Goal: Check status

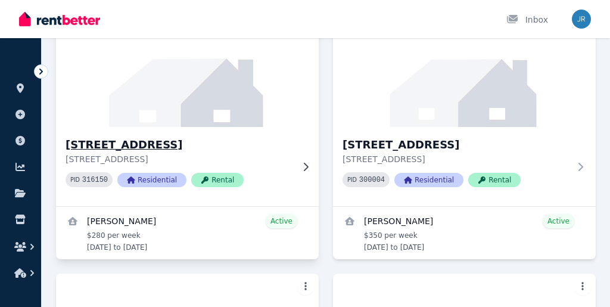
scroll to position [154, 0]
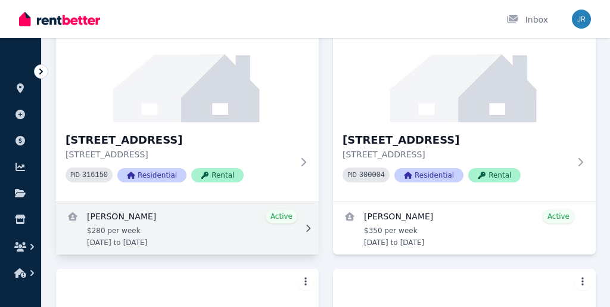
click at [163, 216] on link "View details for Sanjeev Gurumurthi" at bounding box center [187, 228] width 263 height 52
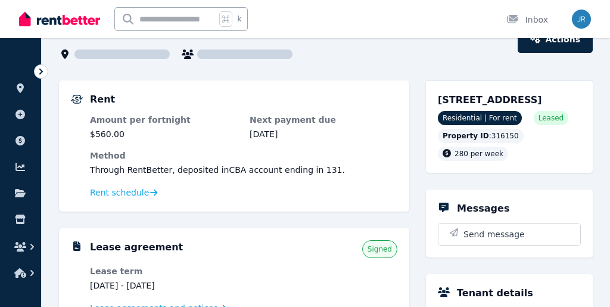
scroll to position [84, 0]
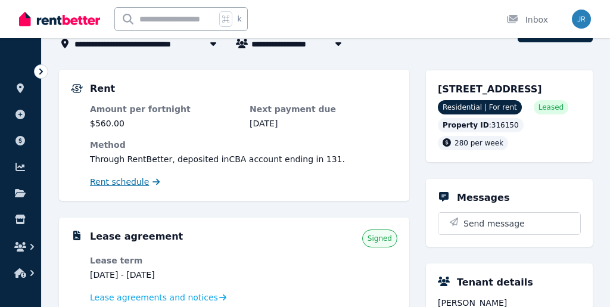
click at [126, 187] on span "Rent schedule" at bounding box center [119, 182] width 59 height 12
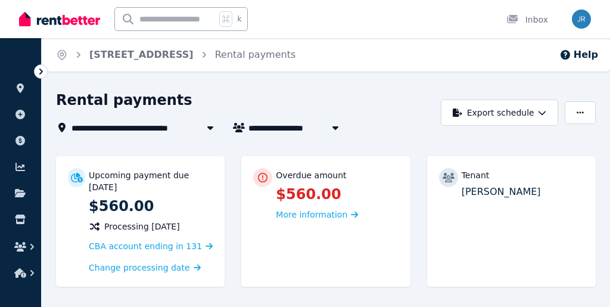
click at [202, 92] on div "Rental payments" at bounding box center [245, 102] width 378 height 23
click at [20, 89] on icon at bounding box center [20, 88] width 7 height 10
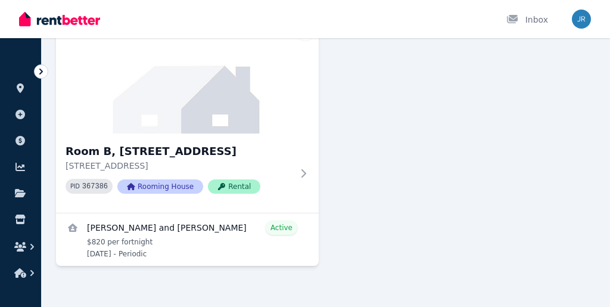
scroll to position [668, 0]
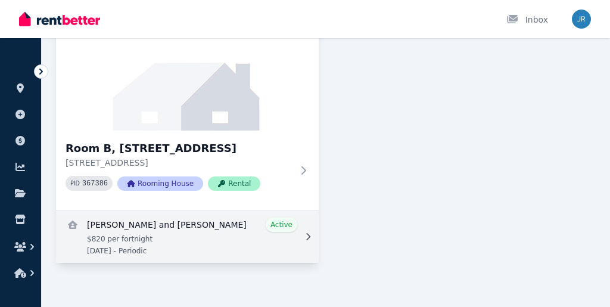
click at [169, 228] on link "View details for Rebecca Delicata and Julian Gatt" at bounding box center [187, 236] width 263 height 52
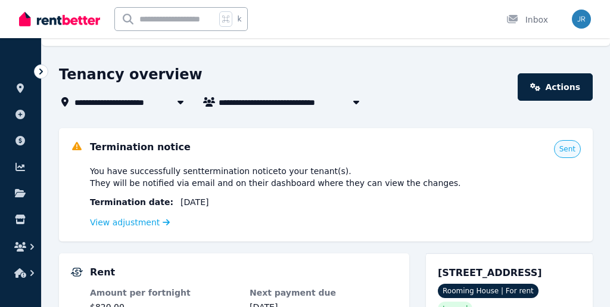
scroll to position [35, 0]
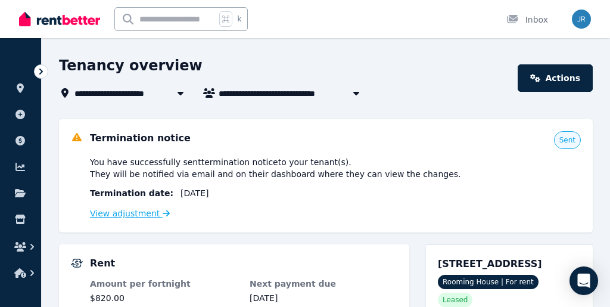
click at [149, 213] on link "View adjustment" at bounding box center [130, 214] width 80 height 10
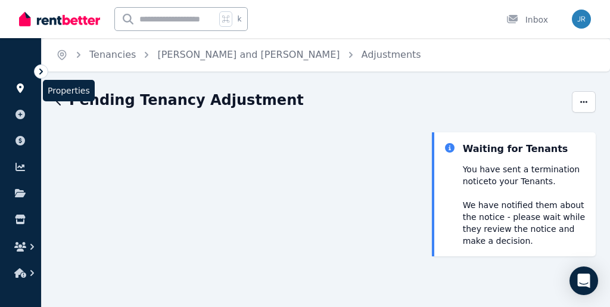
click at [24, 83] on icon at bounding box center [20, 88] width 12 height 10
